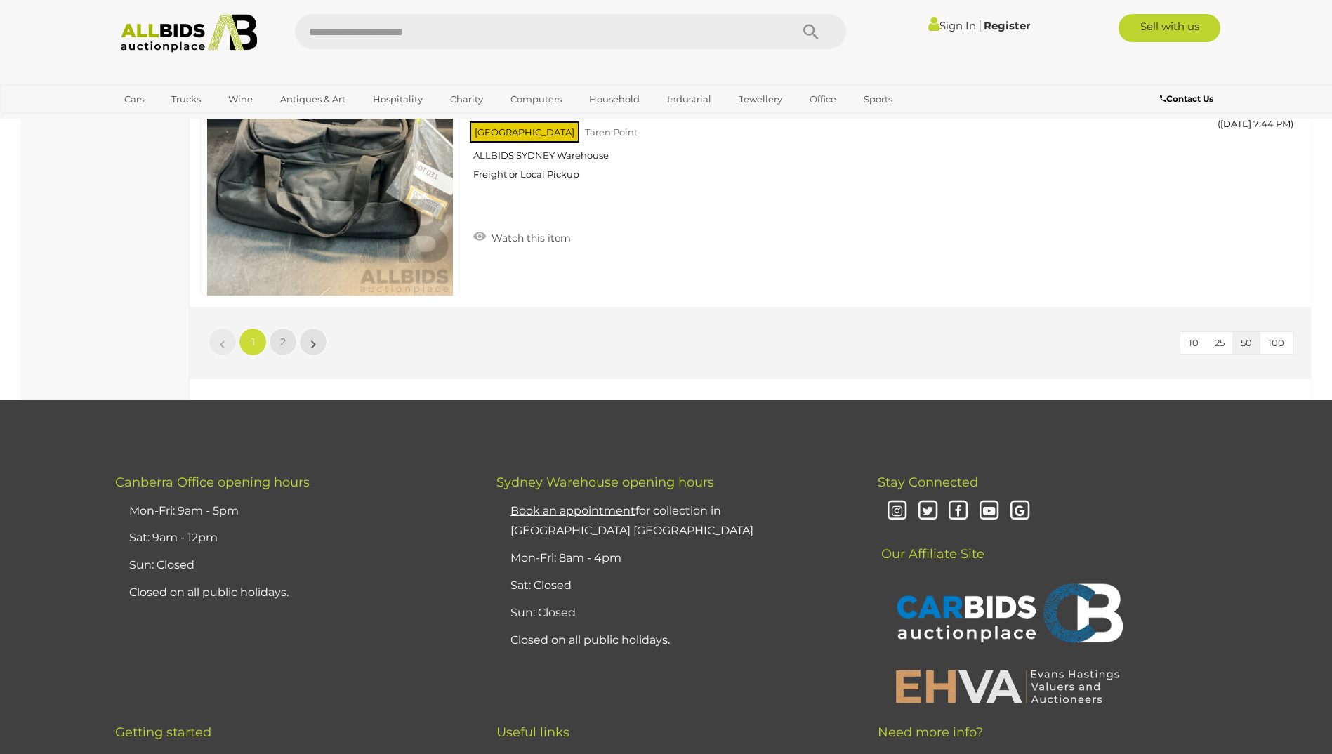
scroll to position [13566, 0]
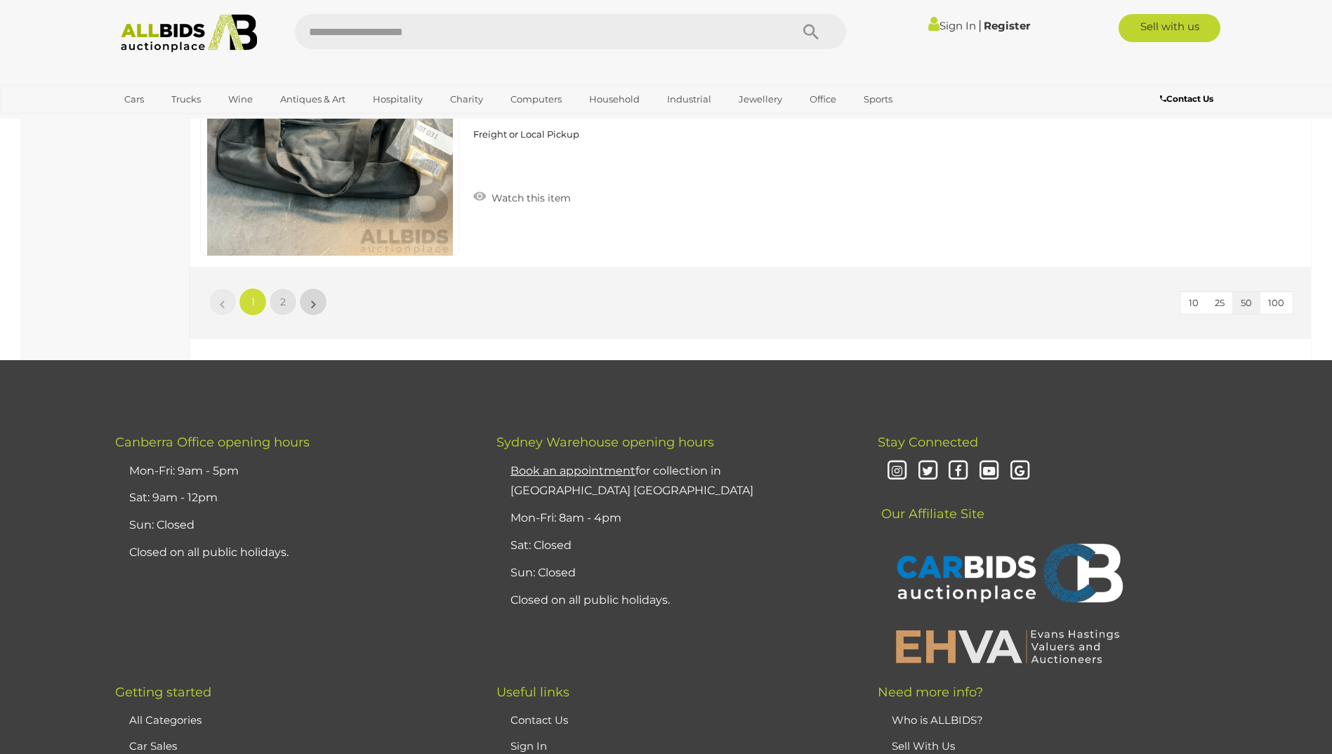
click at [306, 301] on link "»" at bounding box center [313, 302] width 28 height 28
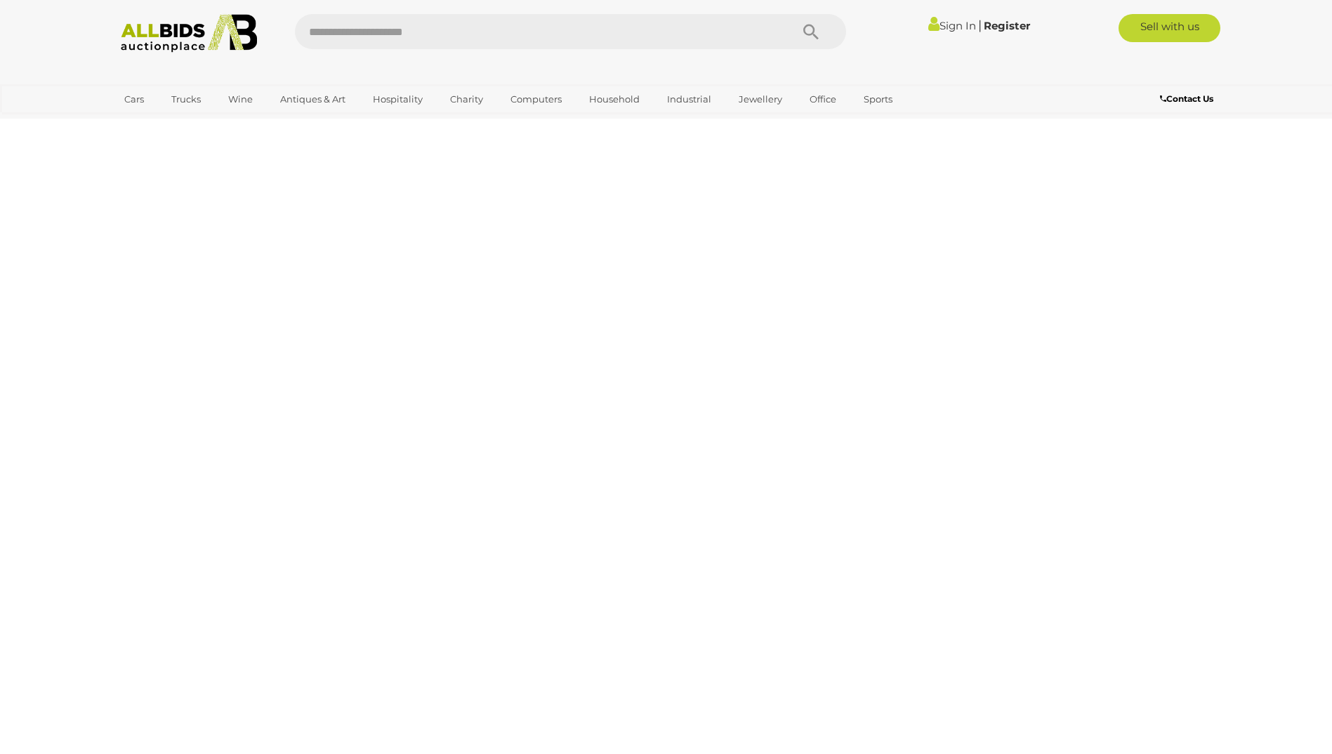
scroll to position [176, 0]
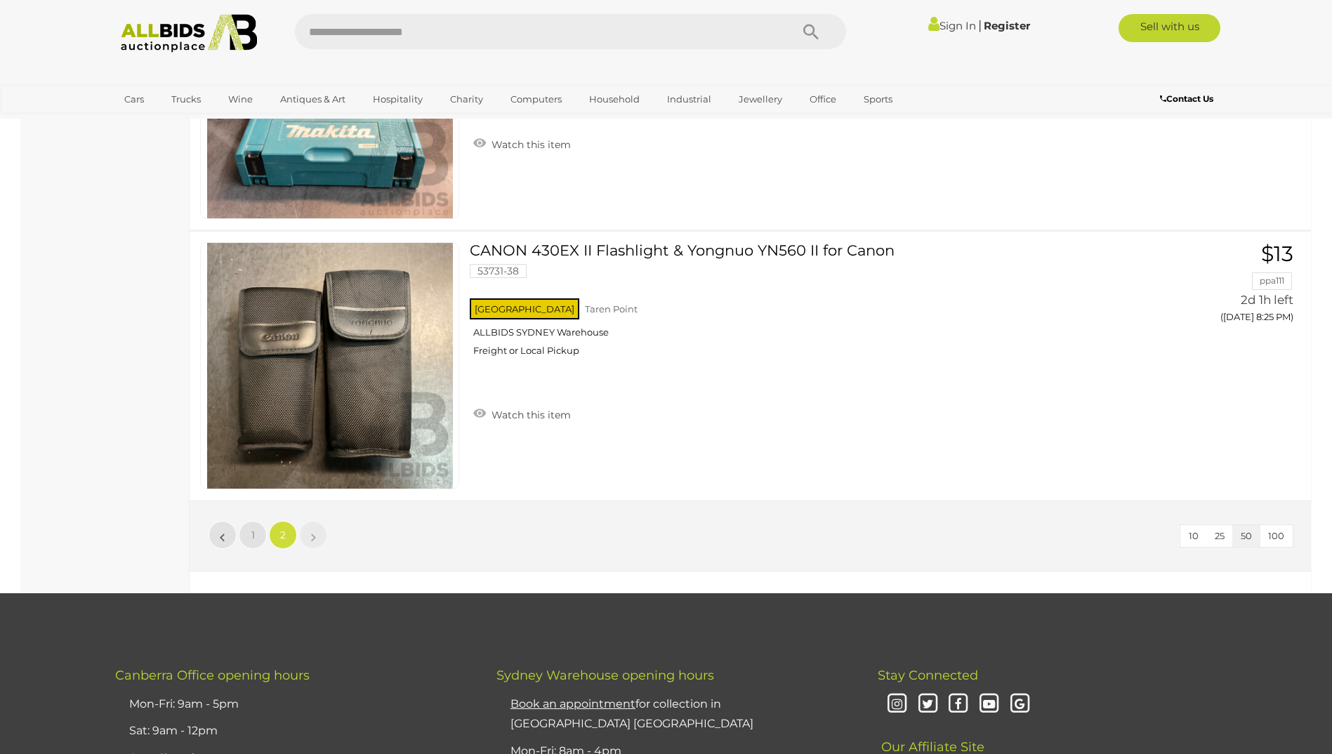
scroll to position [11748, 0]
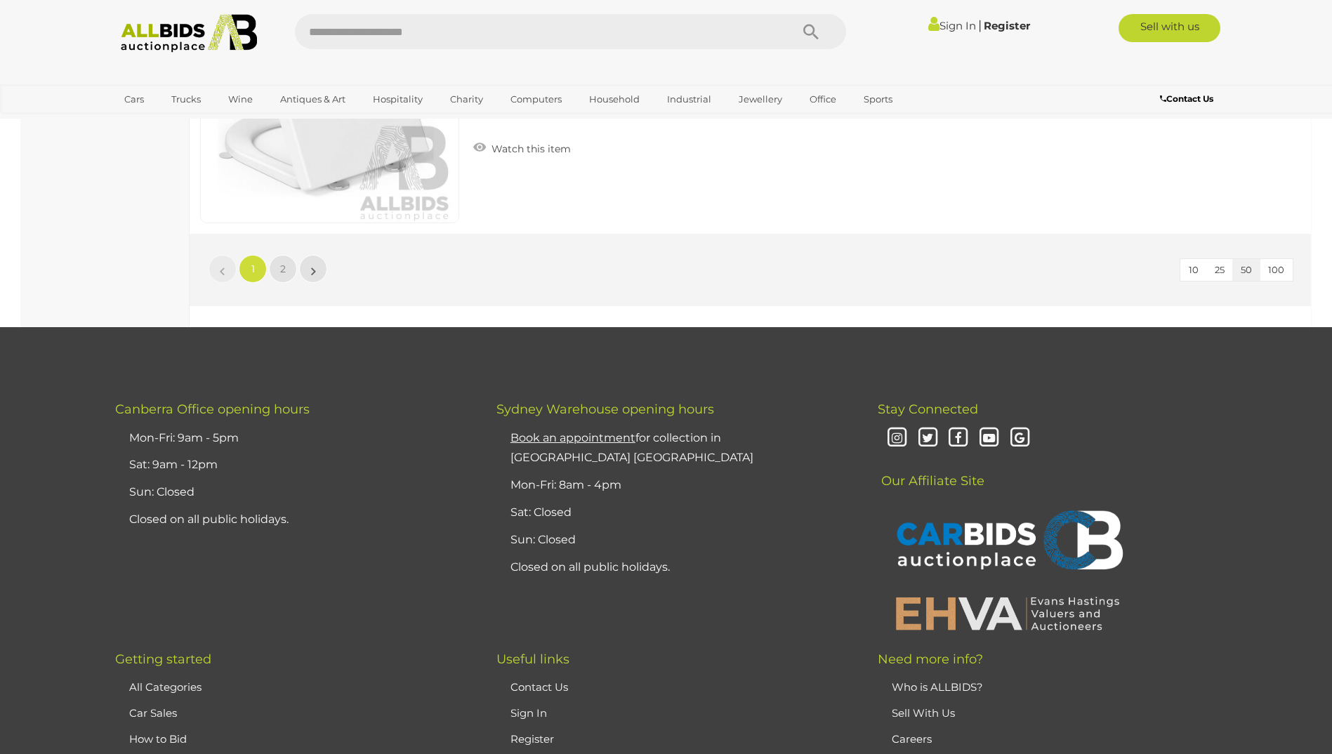
scroll to position [13538, 0]
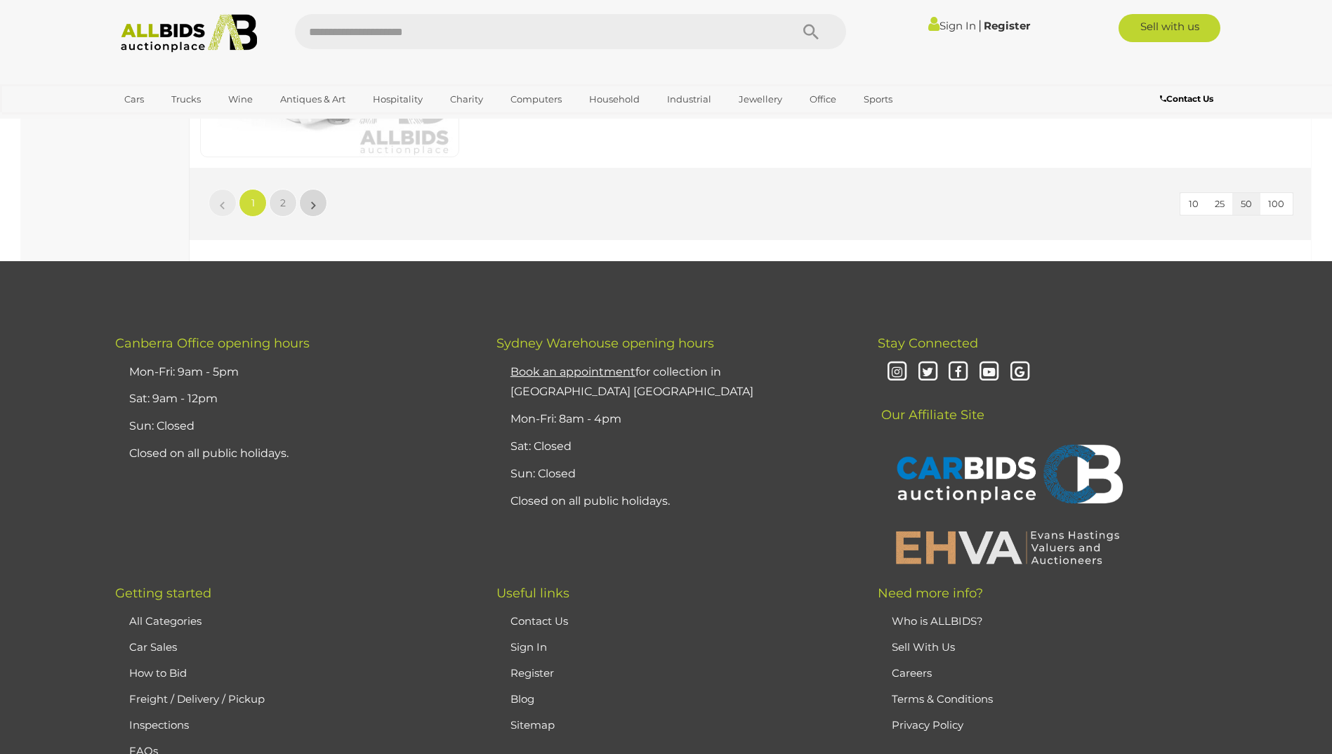
click at [309, 209] on link "»" at bounding box center [313, 203] width 28 height 28
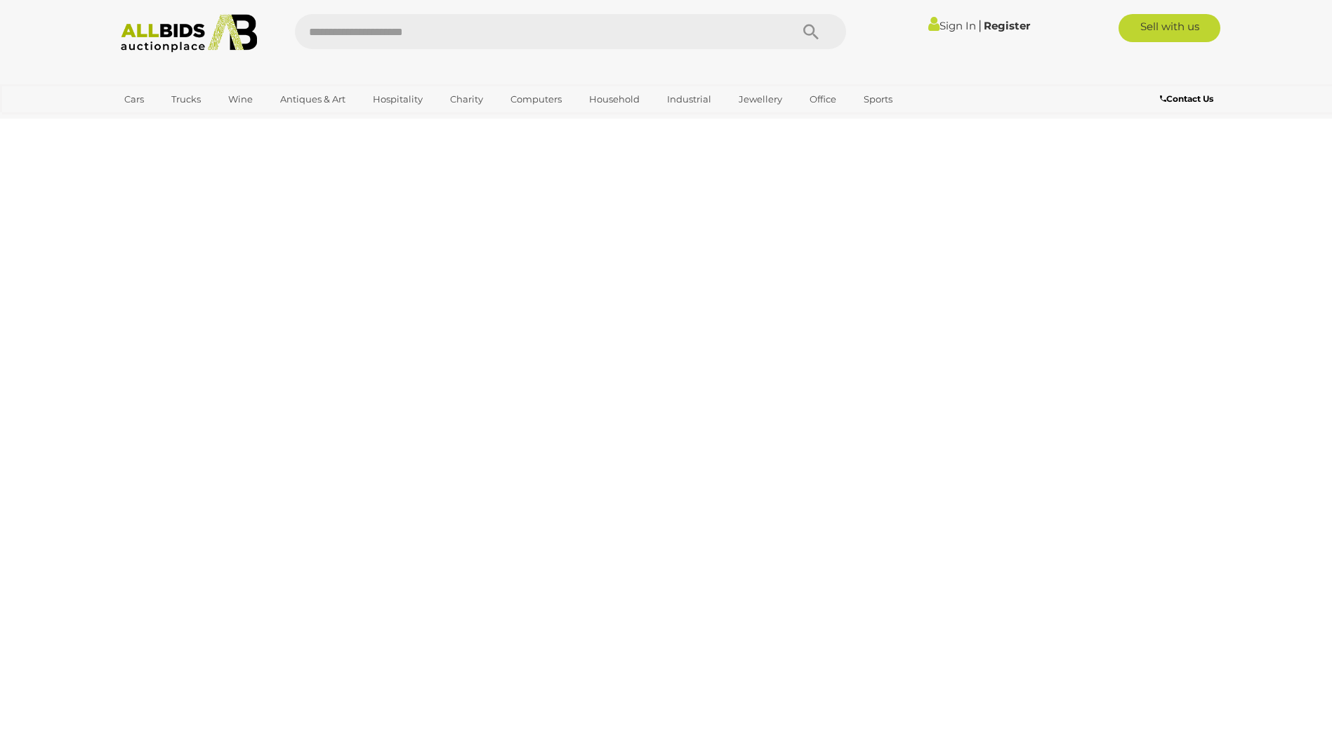
scroll to position [48, 0]
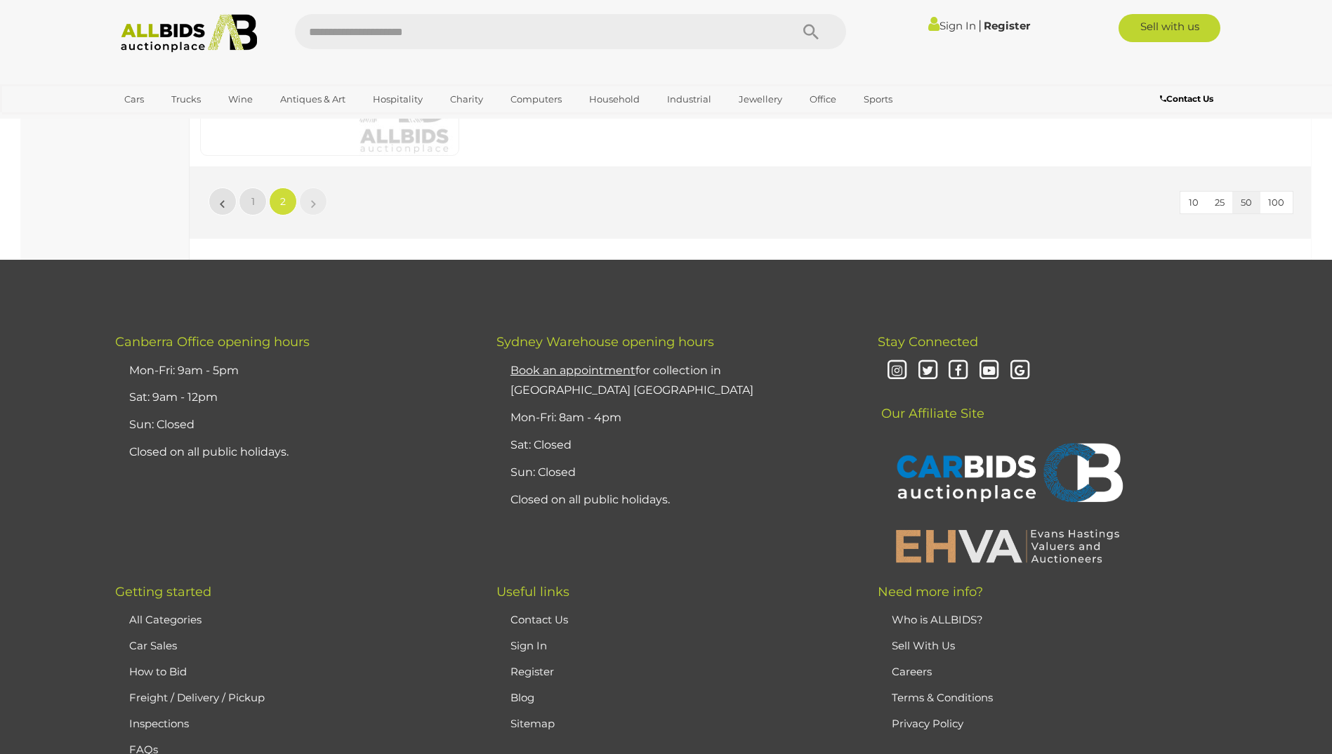
scroll to position [8952, 0]
